Goal: Communication & Community: Answer question/provide support

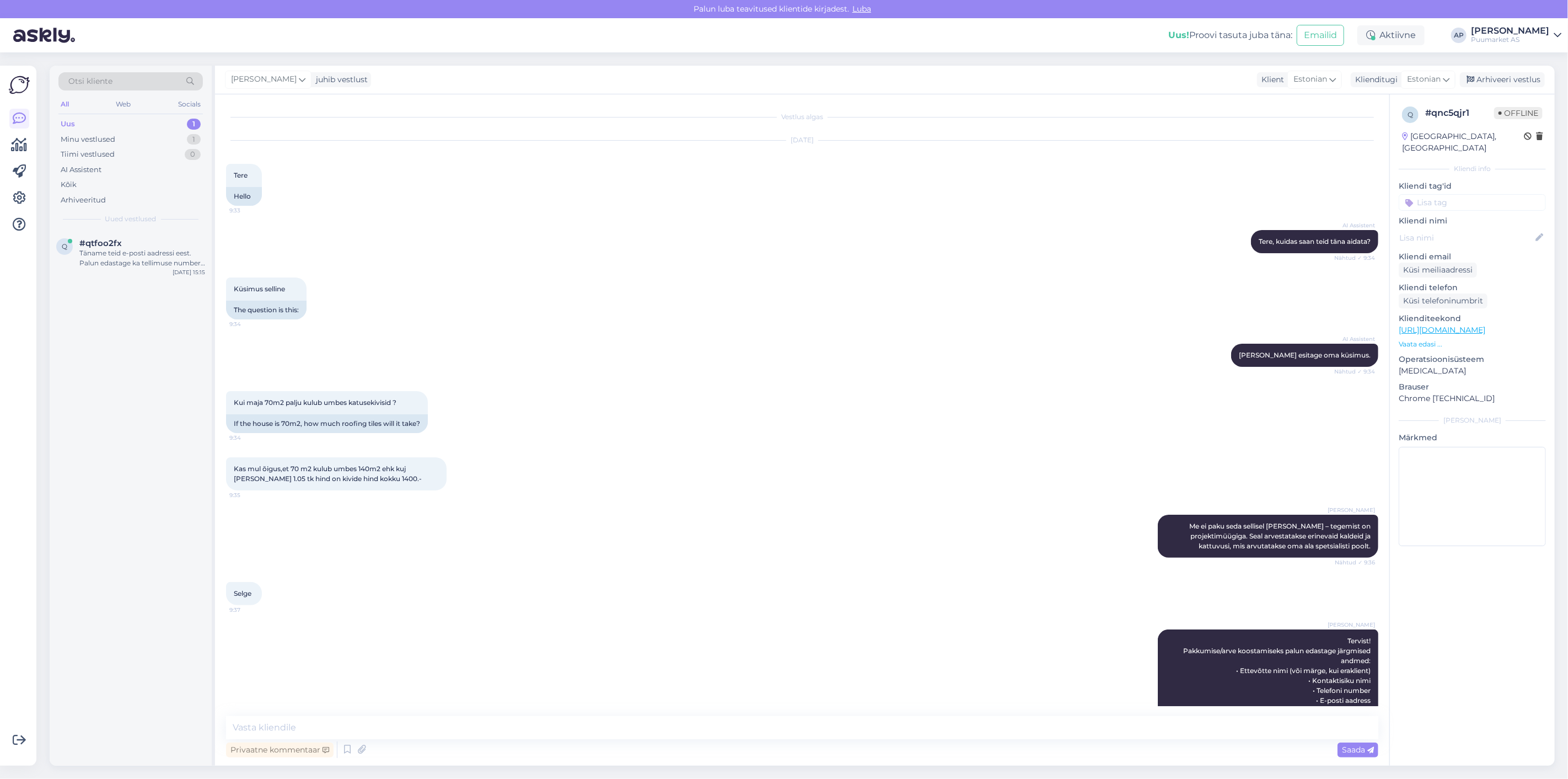
click at [97, 261] on div "Täname teid e-posti aadressi eest. Palun edastage ka tellimuse number, et saaks…" at bounding box center [142, 257] width 125 height 20
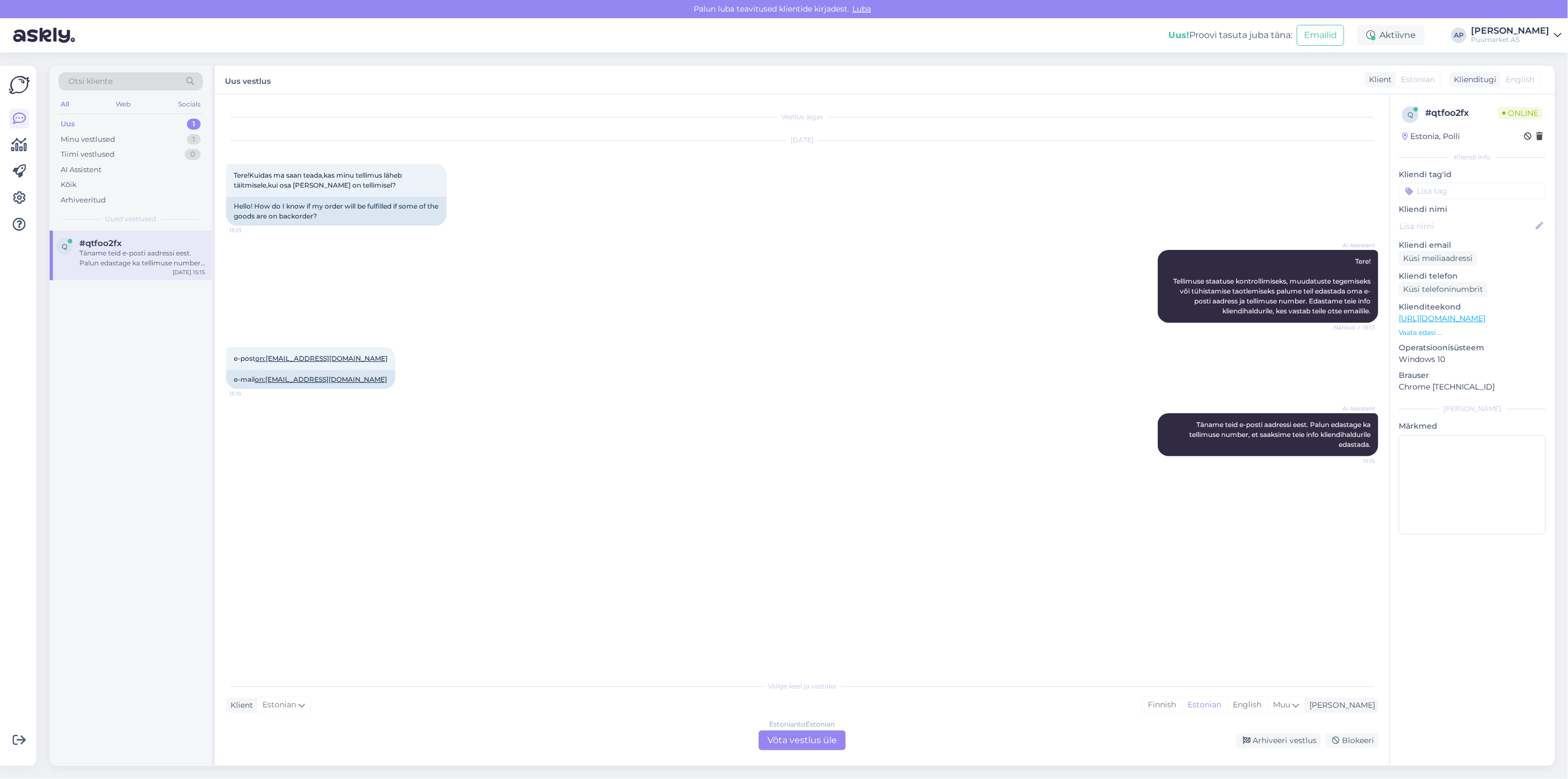
click at [785, 740] on div "Estonian to Estonian Võta vestlus üle" at bounding box center [801, 740] width 87 height 20
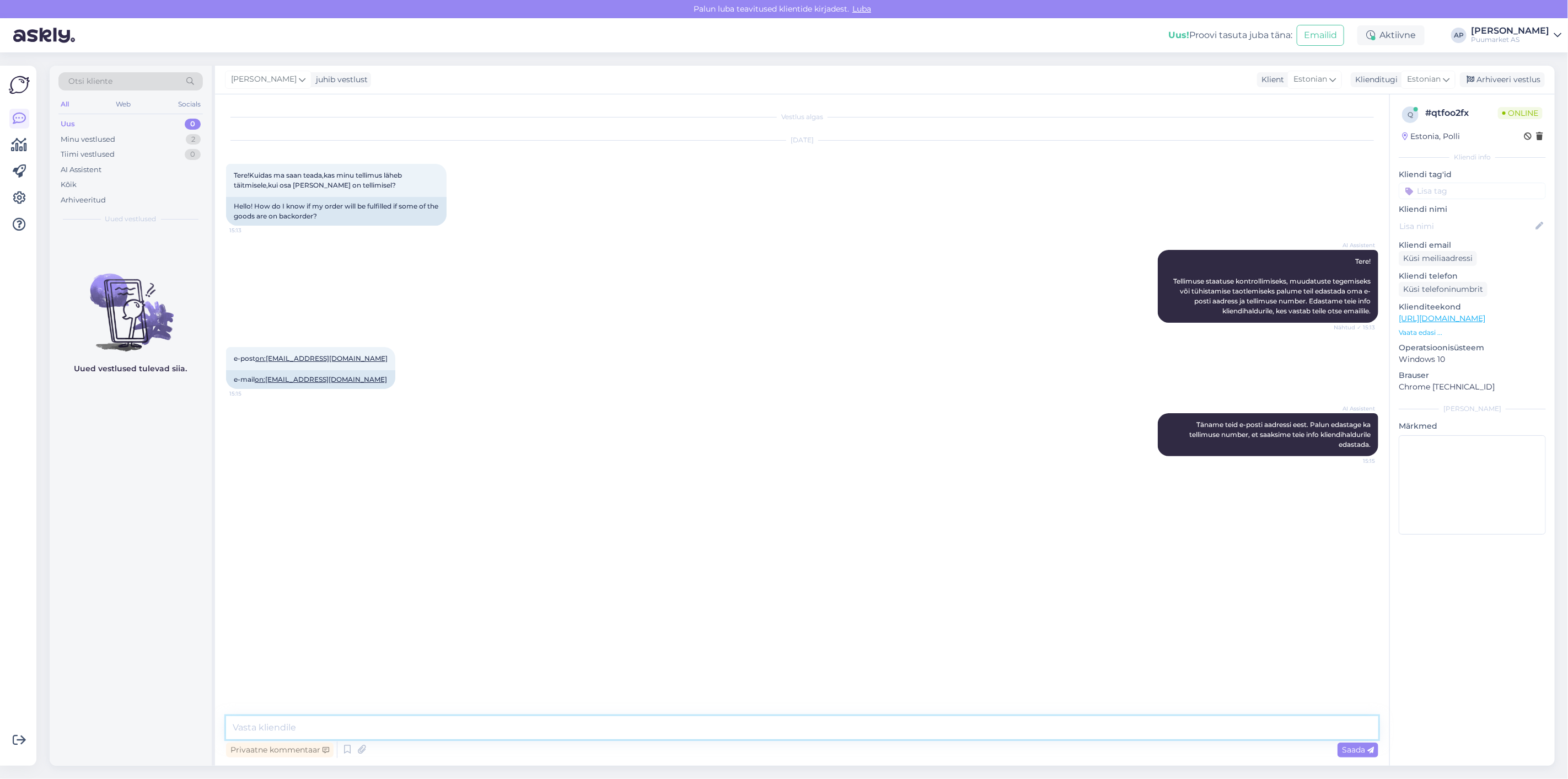
click at [787, 730] on textarea at bounding box center [801, 728] width 1152 height 23
type textarea "Tervist! Kas tegite veebikaudu tellimuse ?"
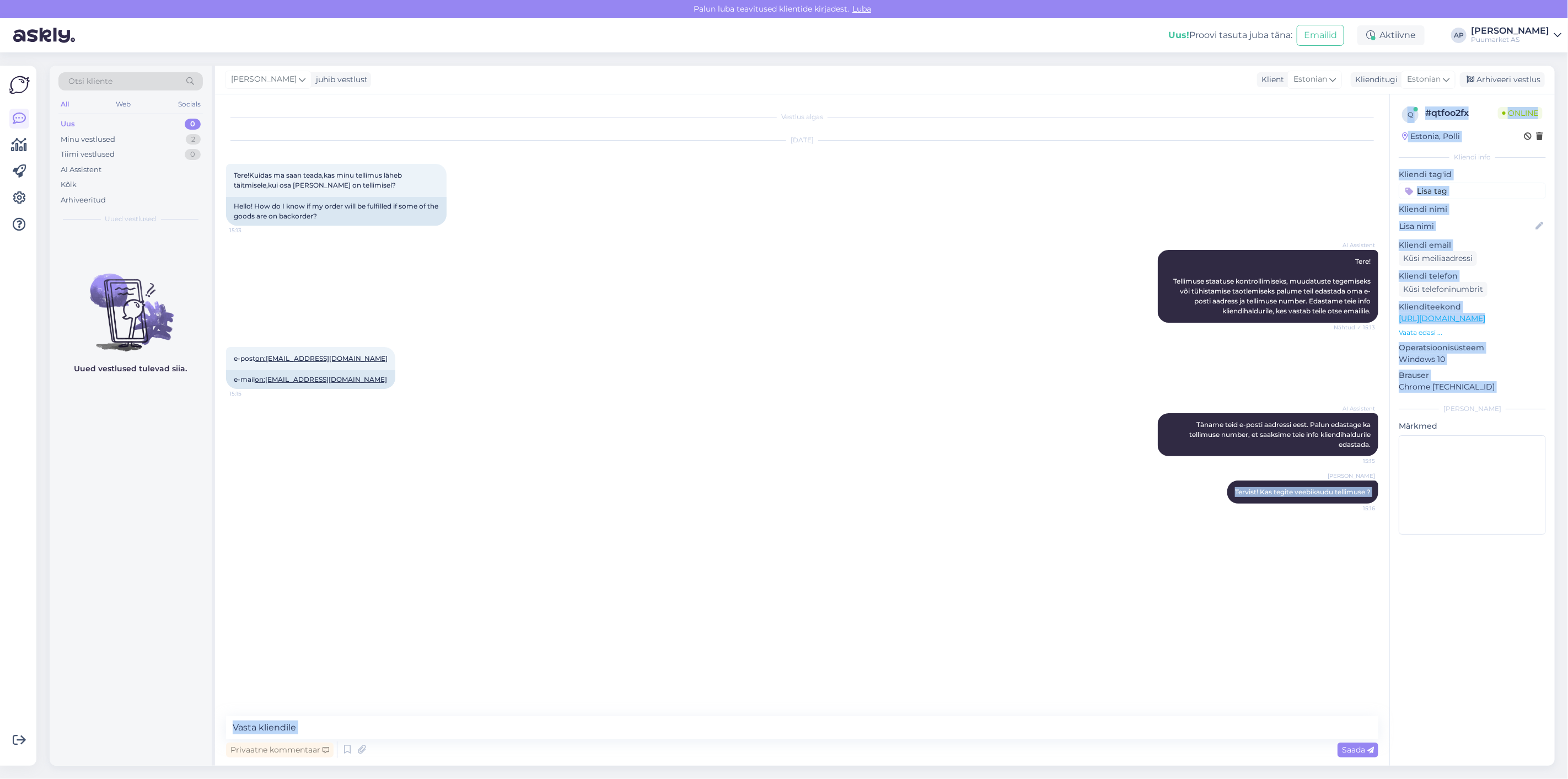
drag, startPoint x: 1230, startPoint y: 492, endPoint x: 1407, endPoint y: 487, distance: 177.1
click at [1407, 487] on div "Vestlus algas [DATE] Tere!Kuidas ma saan teada,kas minu tellimus läheb täitmise…" at bounding box center [885, 430] width 1340 height 671
click at [1374, 487] on div "[PERSON_NAME] Tervist! Kas tegite veebikaudu tellimuse ? 15:16" at bounding box center [1302, 492] width 151 height 23
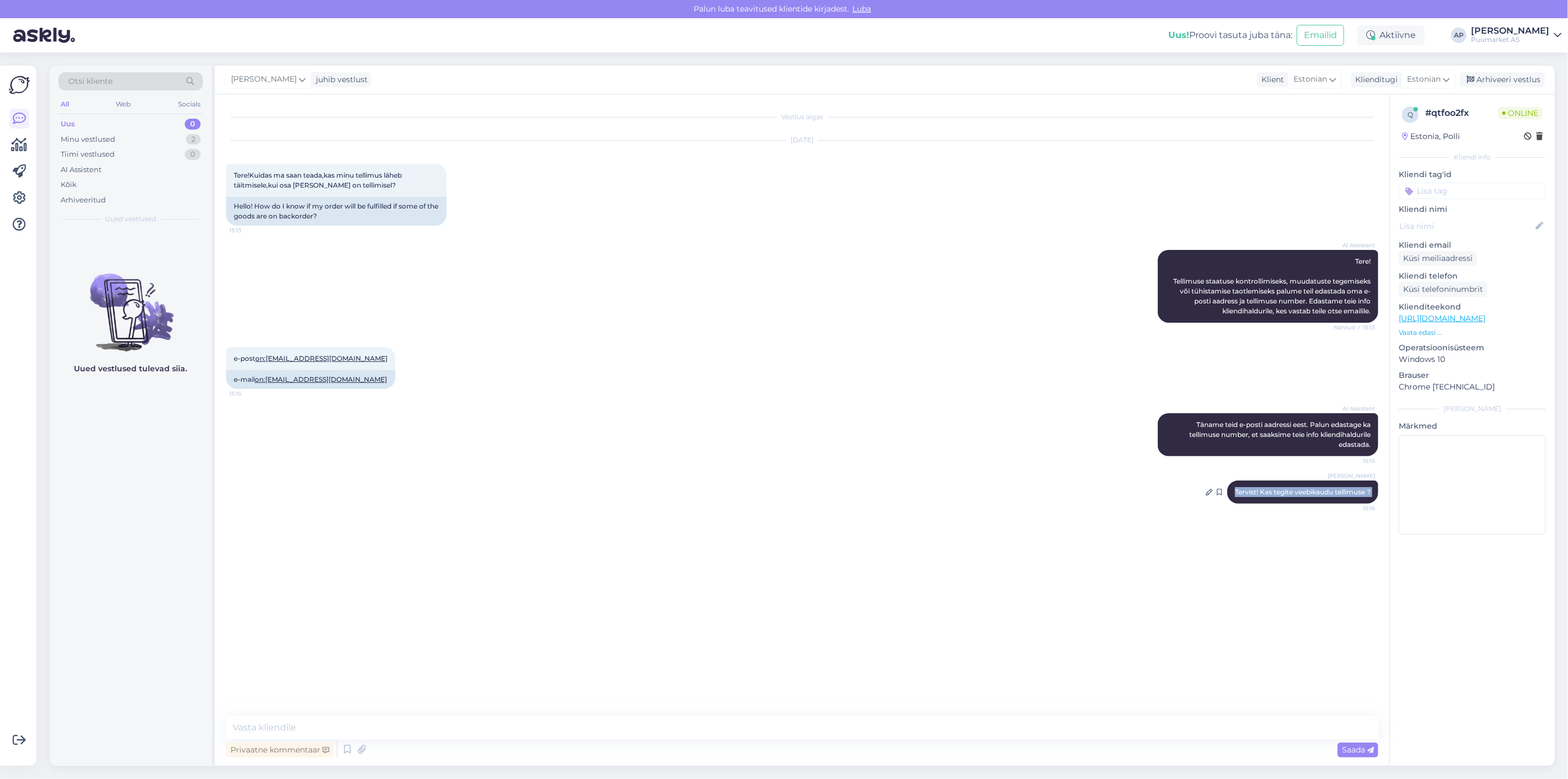
drag, startPoint x: 1365, startPoint y: 491, endPoint x: 1234, endPoint y: 492, distance: 131.0
click at [1234, 492] on div "[PERSON_NAME] Tervist! Kas tegite veebikaudu tellimuse ? 15:16" at bounding box center [1302, 492] width 151 height 23
click at [1119, 507] on div "[PERSON_NAME] Tervist! Kas tegite veebikaudu tellimuse ? 15:16" at bounding box center [801, 492] width 1152 height 48
click at [1207, 491] on icon at bounding box center [1209, 492] width 7 height 7
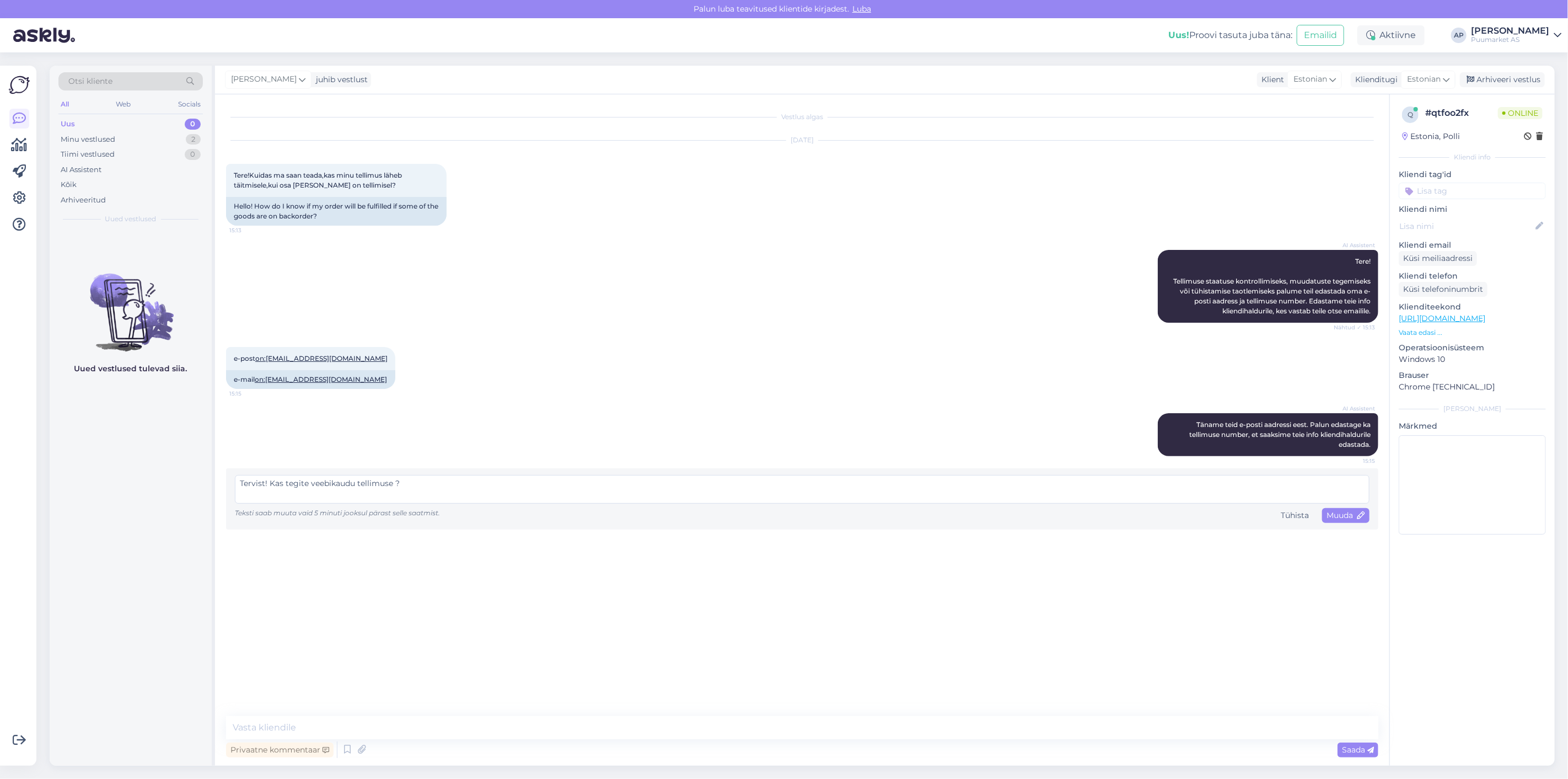
drag, startPoint x: 1106, startPoint y: 488, endPoint x: 9, endPoint y: 463, distance: 1097.3
click at [0, 465] on div "Võimalused Veendu, et Askly loob sulle väärtust. Sulge Ühenda FB ja IG sõnumid …" at bounding box center [784, 416] width 1568 height 727
type textarea "Tervist! Kas tegite tellimuse veebikaudu?"
click at [1346, 511] on span "Muuda" at bounding box center [1345, 515] width 38 height 10
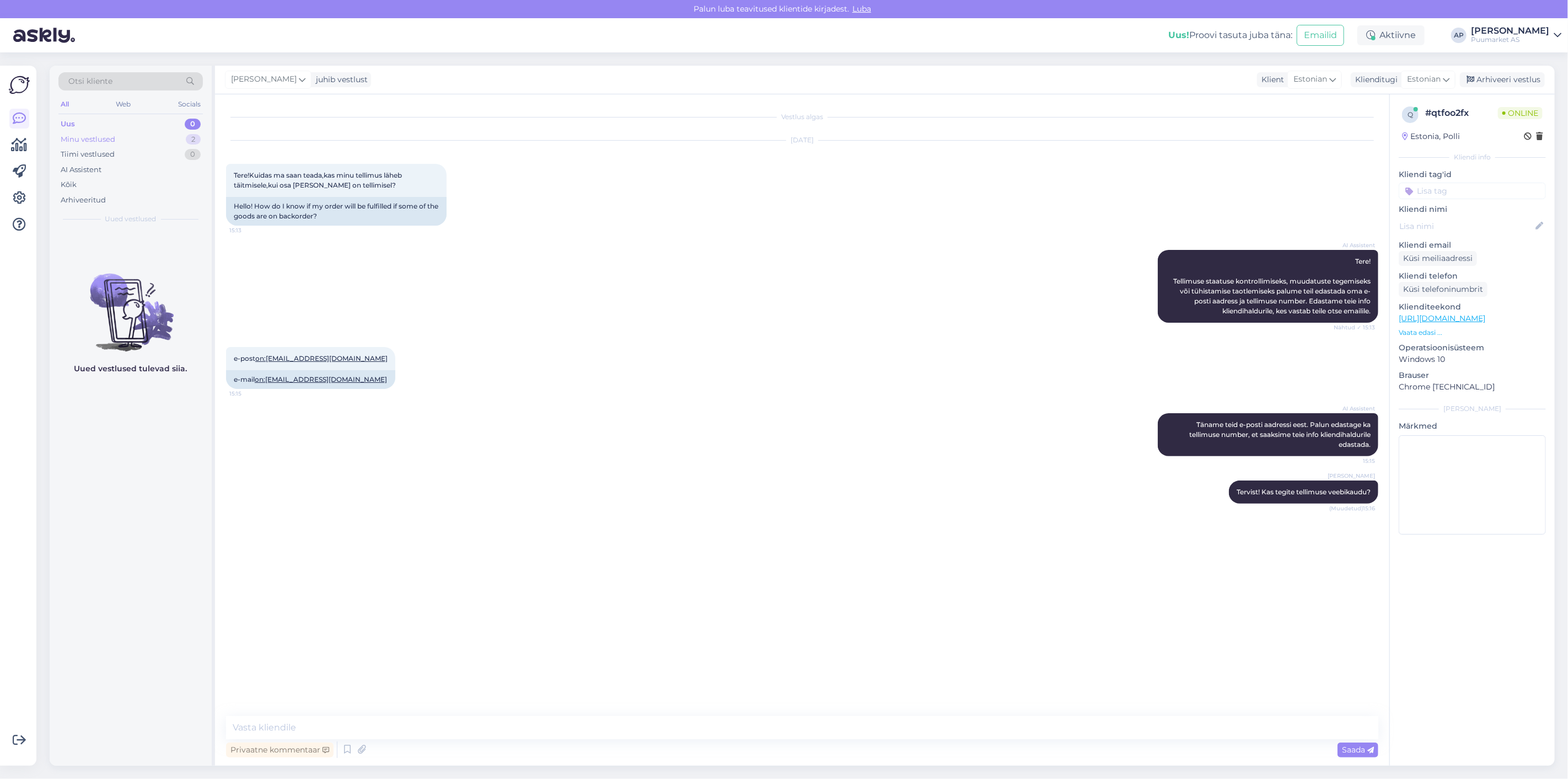
click at [112, 141] on div "Minu vestlused" at bounding box center [88, 140] width 54 height 11
click at [143, 259] on div "Tervist! Kas tegite tellimuse veebikaudu?" at bounding box center [142, 257] width 125 height 20
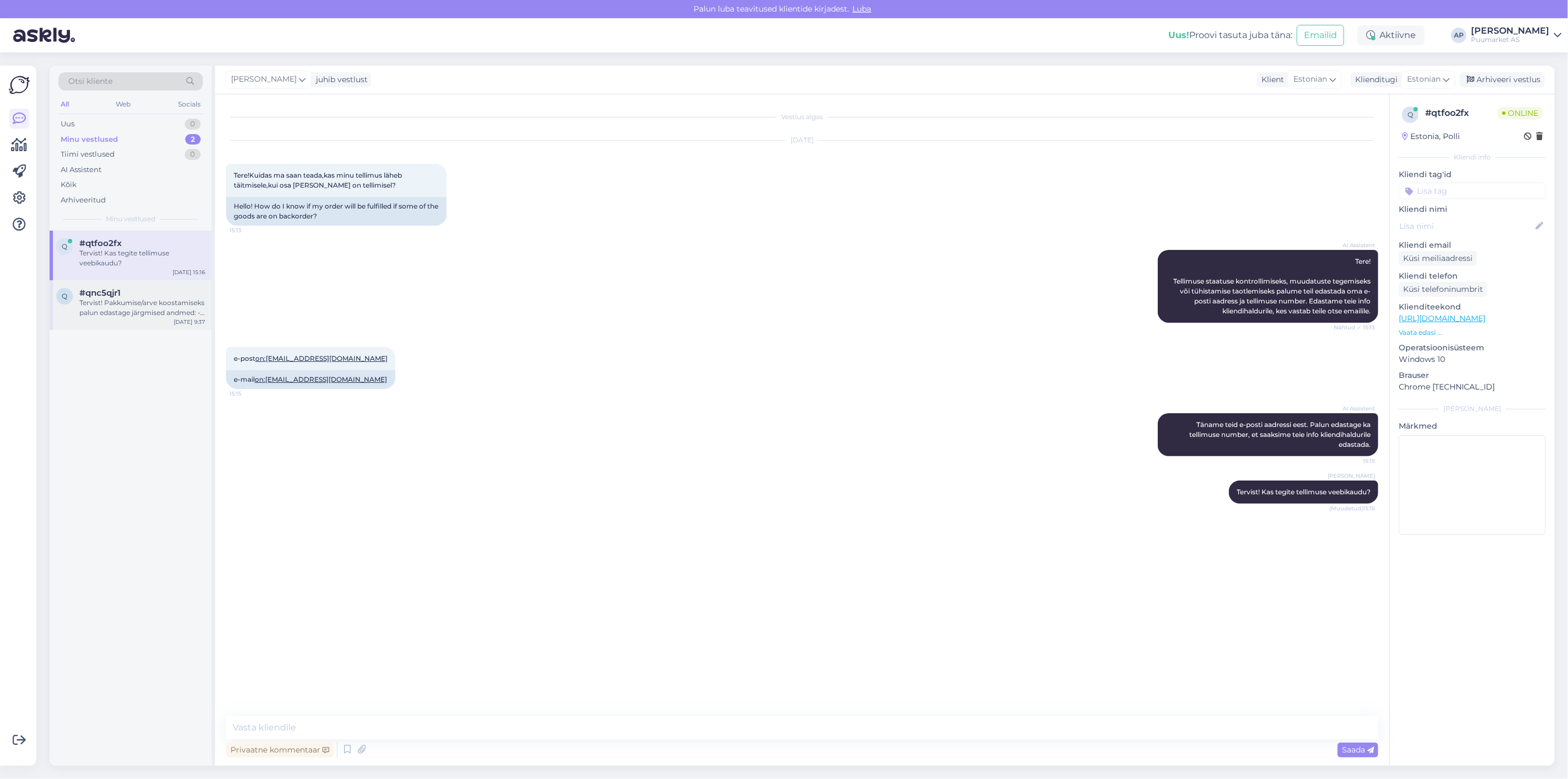
click at [130, 283] on div "q #qnc5qjr1 Tervist! Pakkumise/arve koostamiseks palun edastage järgmised andme…" at bounding box center [130, 304] width 162 height 50
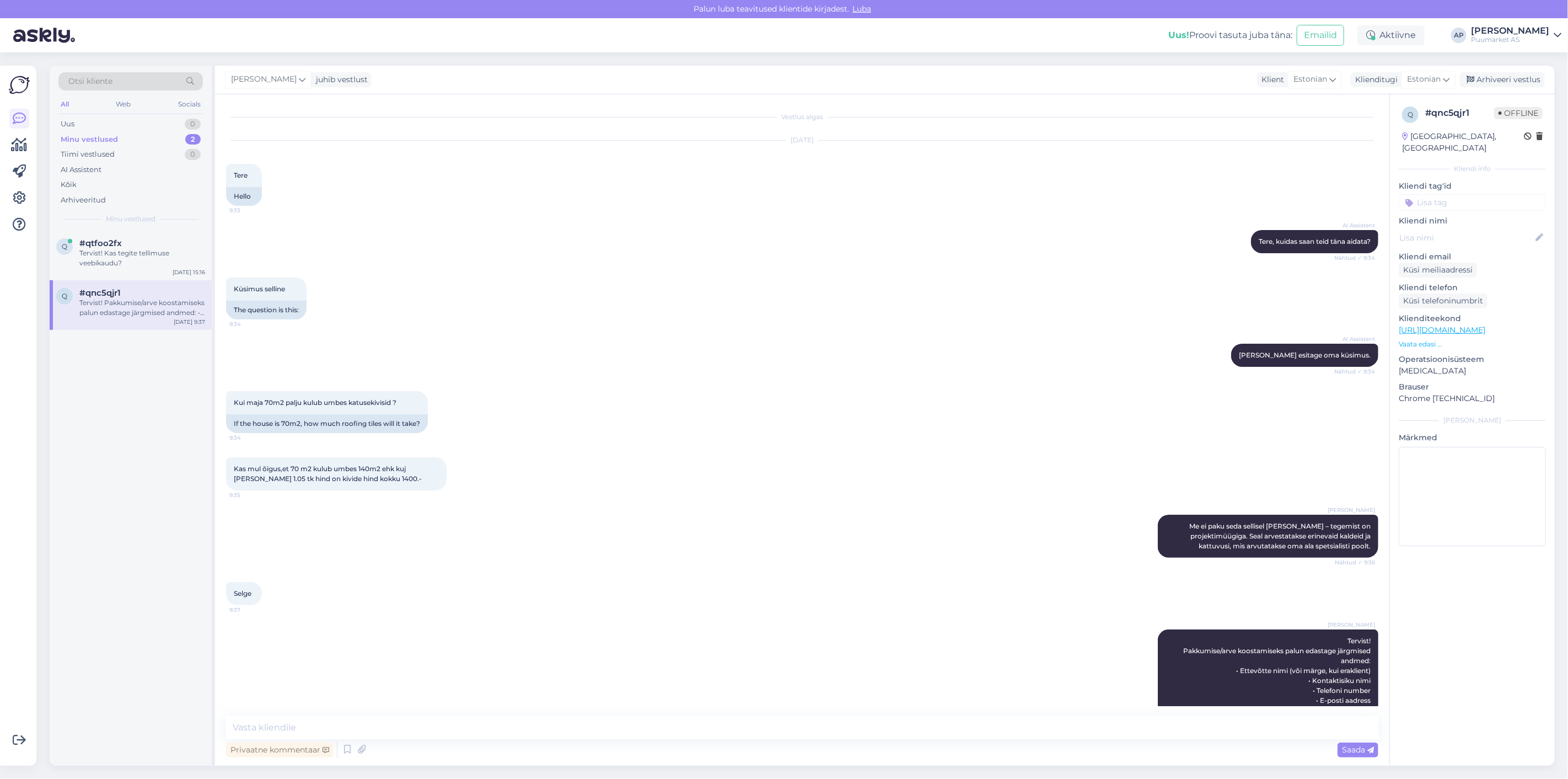
scroll to position [37, 0]
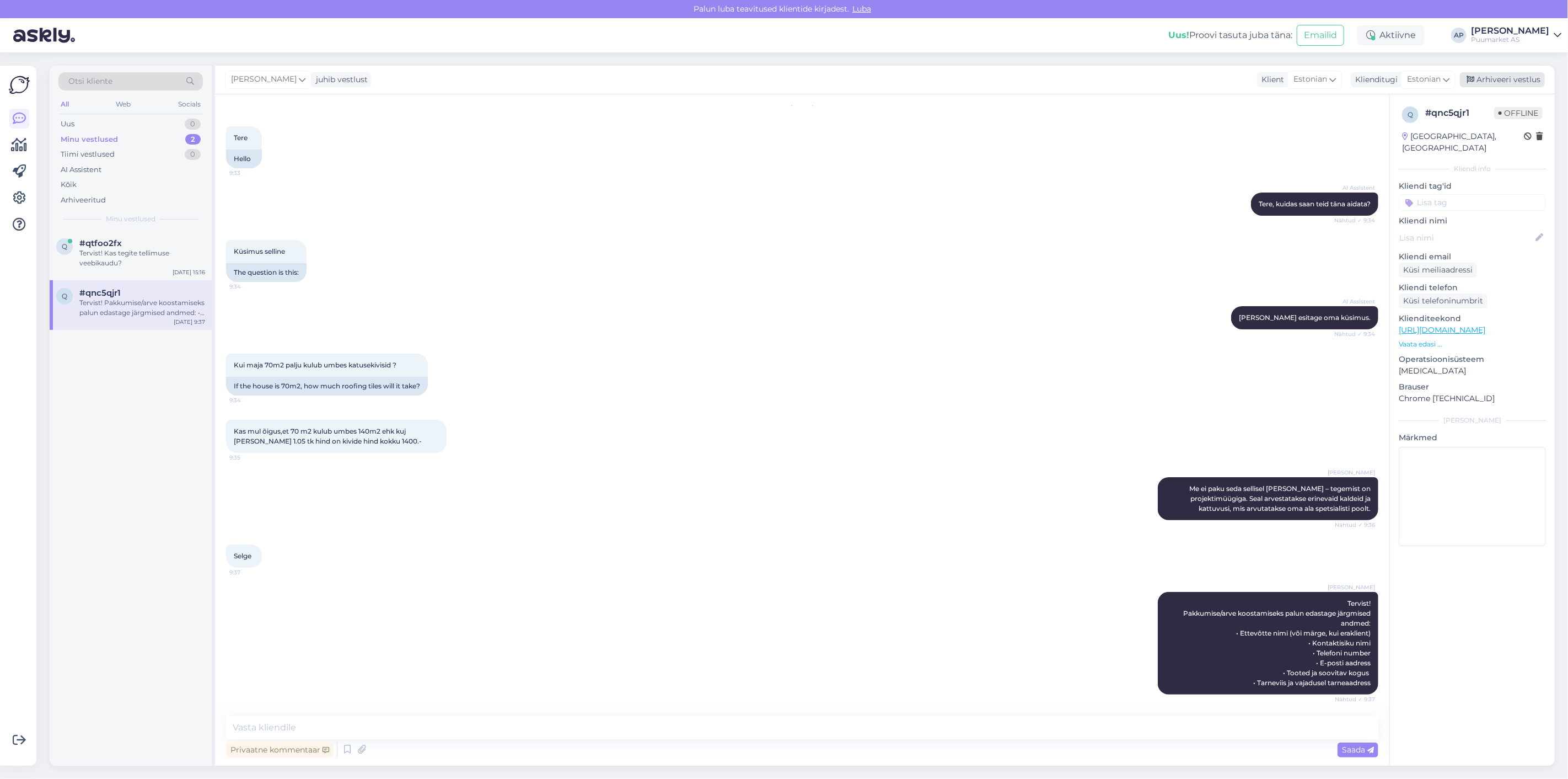
click at [1500, 84] on div "Arhiveeri vestlus" at bounding box center [1502, 80] width 85 height 15
click at [144, 248] on div "Tervist! Kas tegite tellimuse veebikaudu?" at bounding box center [142, 257] width 125 height 20
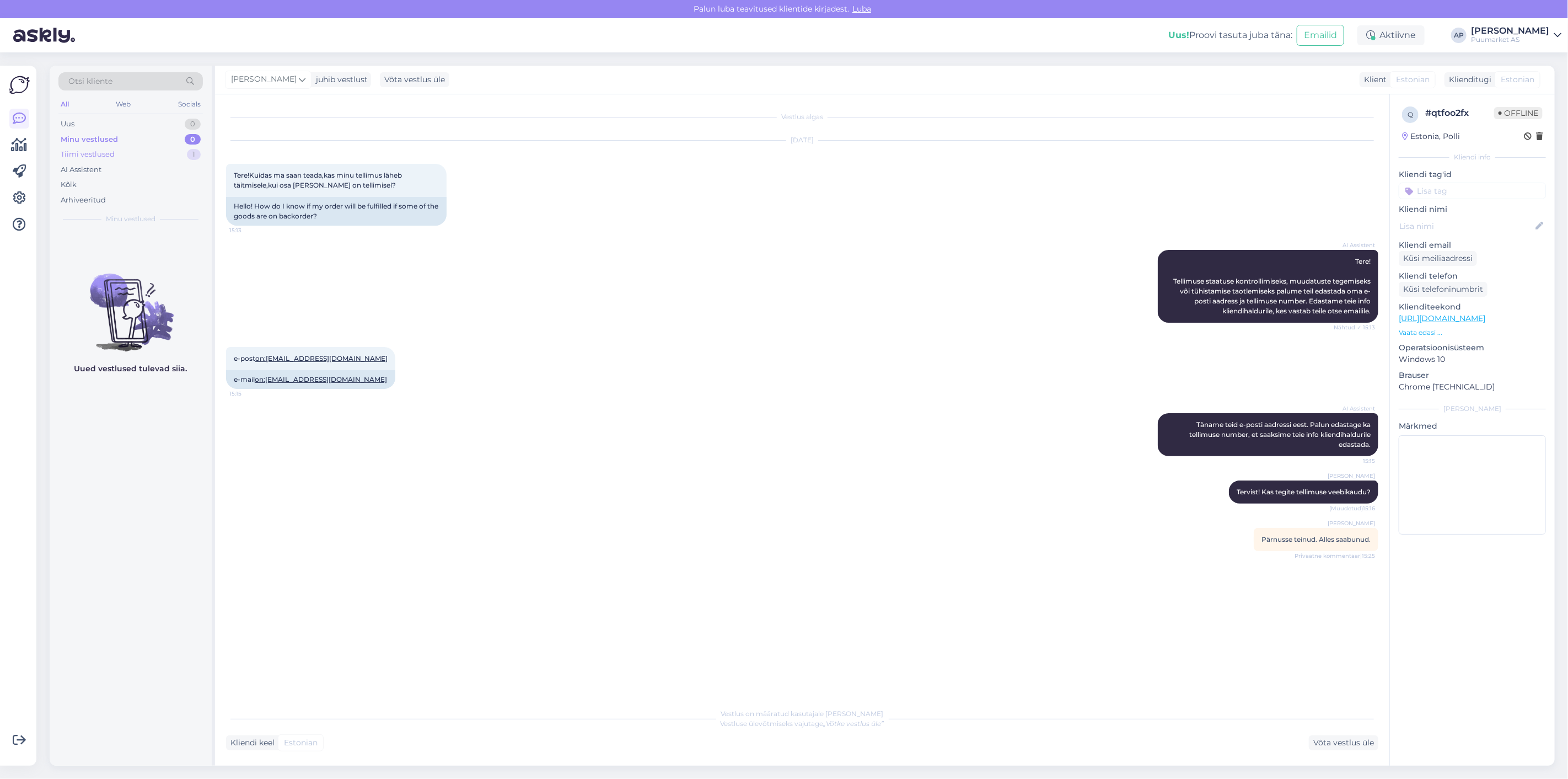
click at [152, 157] on div "Tiimi vestlused 1" at bounding box center [130, 154] width 144 height 15
click at [146, 255] on div "Attachment" at bounding box center [142, 253] width 125 height 10
click at [1331, 738] on div "Võta vestlus üle" at bounding box center [1343, 742] width 69 height 15
click at [1485, 78] on div "Arhiveeri vestlus" at bounding box center [1502, 80] width 85 height 15
